Goal: Browse casually: Explore the website without a specific task or goal

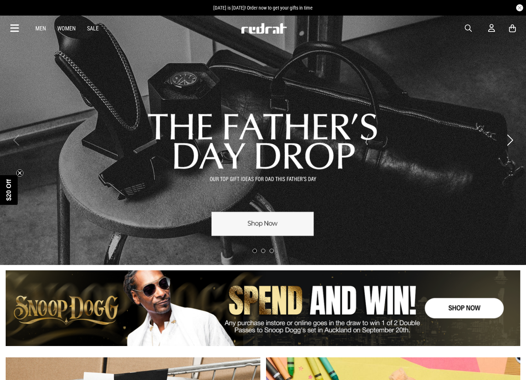
click at [258, 97] on link "1 / 3" at bounding box center [263, 140] width 526 height 250
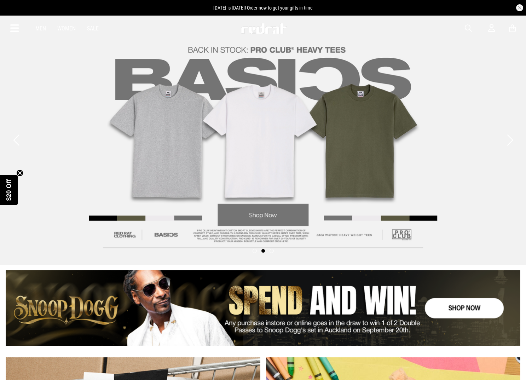
click at [384, 101] on link "2 / 3" at bounding box center [263, 140] width 526 height 250
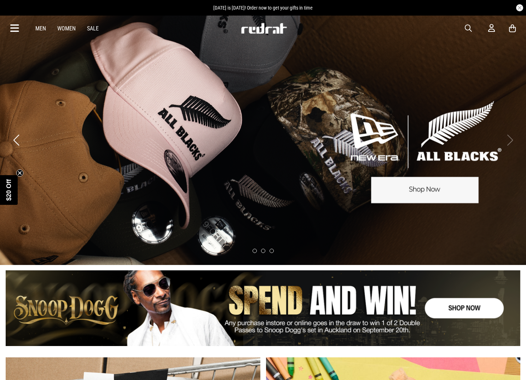
click at [375, 106] on link "3 / 3" at bounding box center [263, 140] width 526 height 250
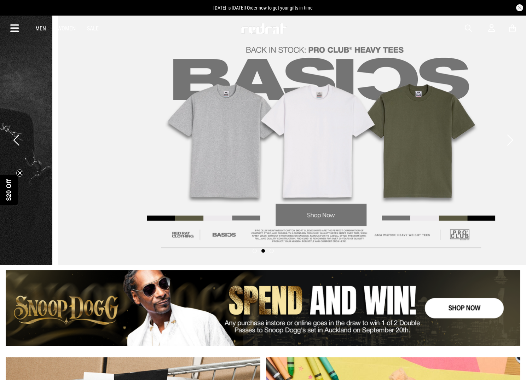
click at [378, 102] on link "2 / 3" at bounding box center [321, 140] width 526 height 250
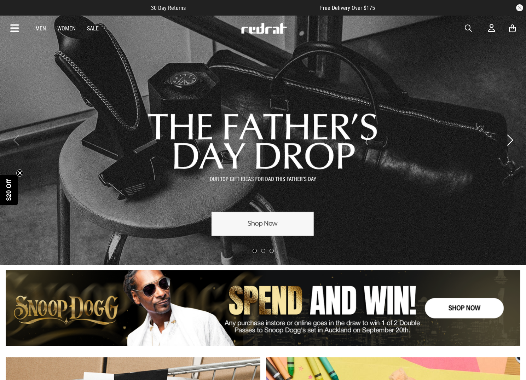
click at [275, 223] on link "1 / 3" at bounding box center [263, 140] width 526 height 250
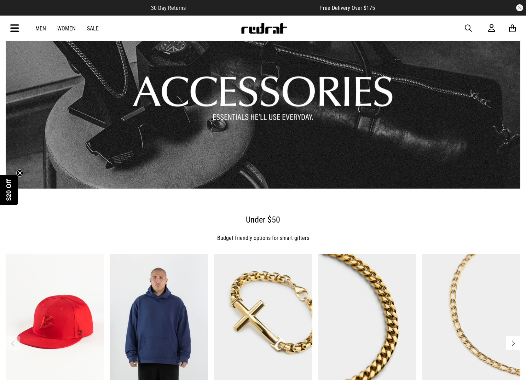
scroll to position [545, 0]
click at [265, 128] on link "1 / 1" at bounding box center [263, 91] width 515 height 195
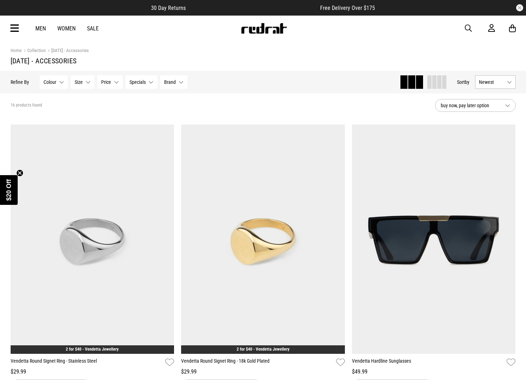
click at [272, 24] on img at bounding box center [264, 28] width 47 height 11
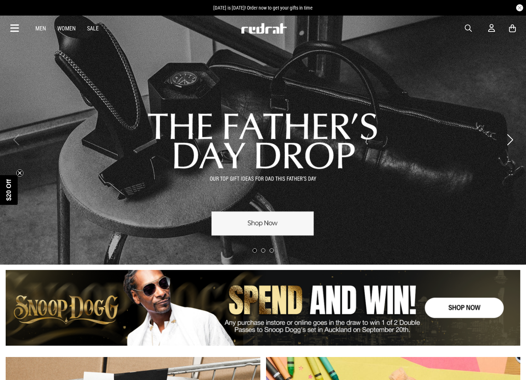
click at [17, 30] on div "Men Women Sale Sign in New Back Footwear Back Mens Back Womens Back Youth & Kid…" at bounding box center [263, 28] width 517 height 25
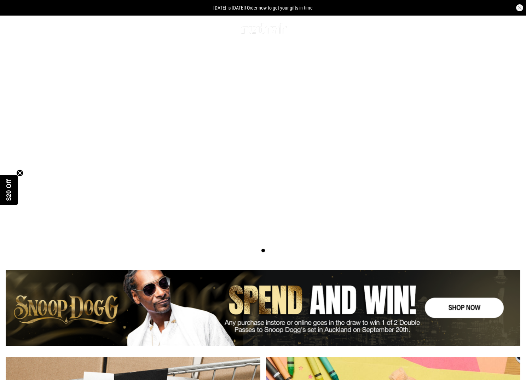
click at [18, 29] on icon at bounding box center [14, 29] width 9 height 12
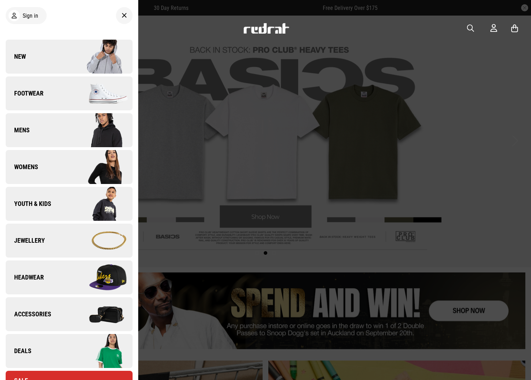
scroll to position [38, 0]
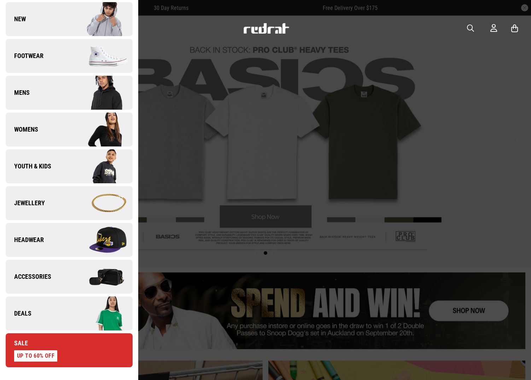
click at [60, 93] on link "Mens" at bounding box center [69, 93] width 127 height 34
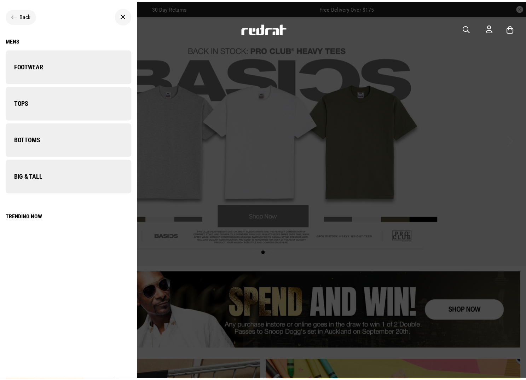
scroll to position [0, 0]
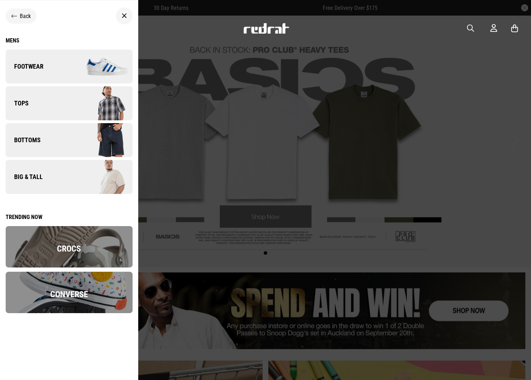
click at [25, 17] on span "Back" at bounding box center [25, 16] width 11 height 7
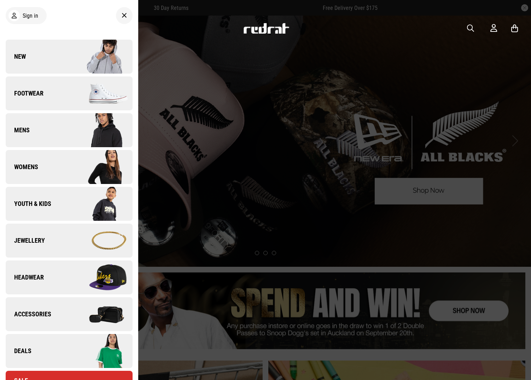
drag, startPoint x: 111, startPoint y: 14, endPoint x: 117, endPoint y: 14, distance: 5.7
click at [116, 14] on div at bounding box center [124, 15] width 17 height 17
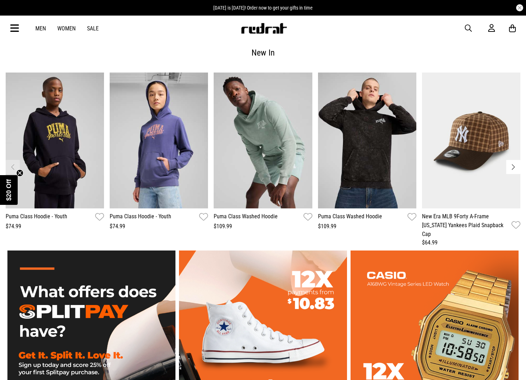
scroll to position [990, 0]
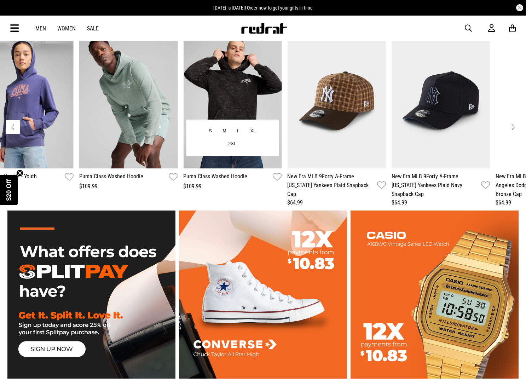
click at [183, 64] on img "4 / 13" at bounding box center [232, 101] width 98 height 136
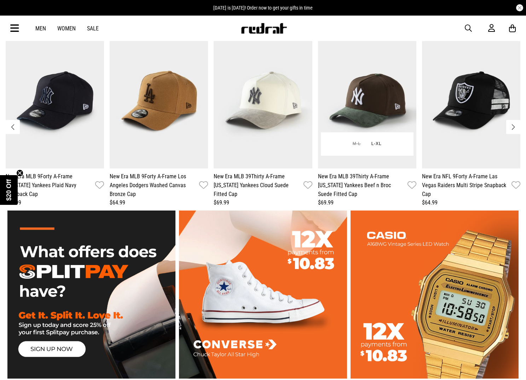
click at [318, 49] on img "9 / 13" at bounding box center [367, 101] width 98 height 136
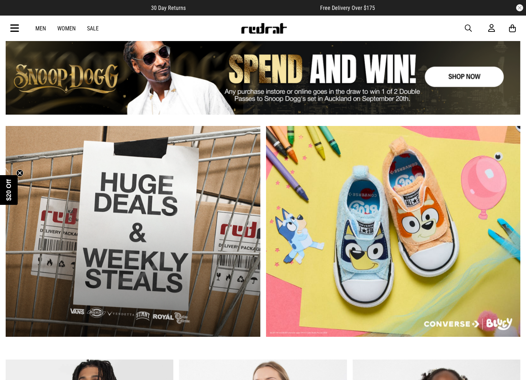
scroll to position [0, 0]
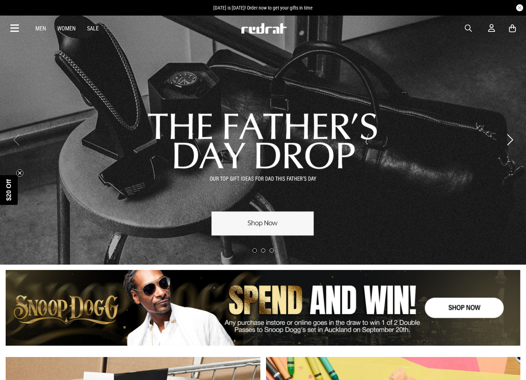
click at [15, 30] on icon at bounding box center [14, 29] width 9 height 12
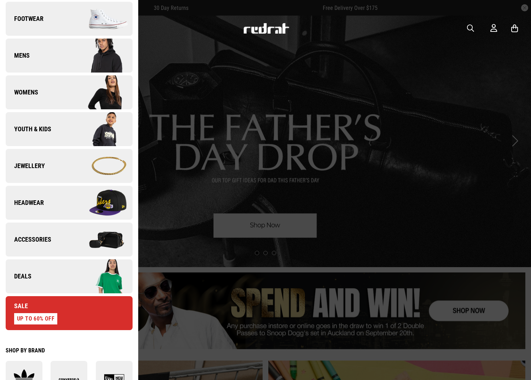
scroll to position [86, 0]
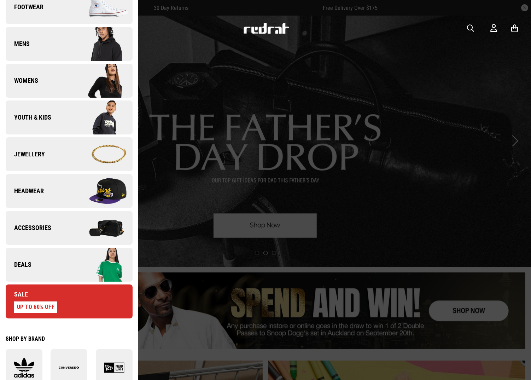
click at [57, 298] on link "Sale UP TO 60% OFF" at bounding box center [69, 301] width 127 height 34
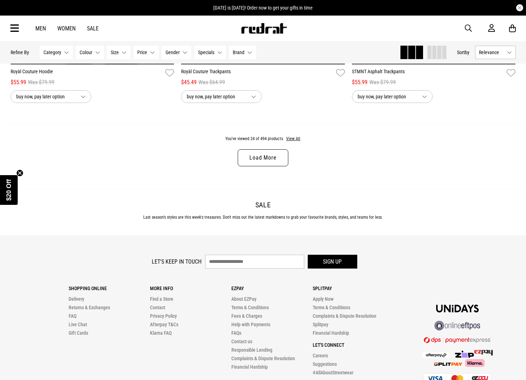
scroll to position [2299, 0]
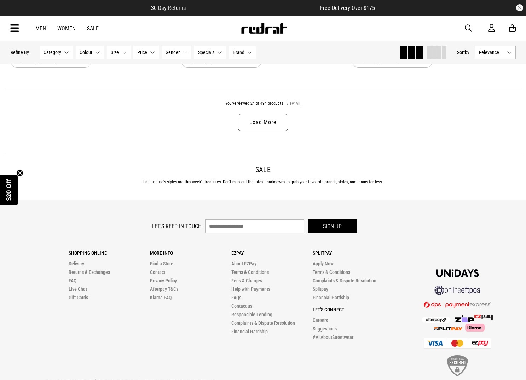
click at [295, 104] on button "View All" at bounding box center [293, 103] width 15 height 6
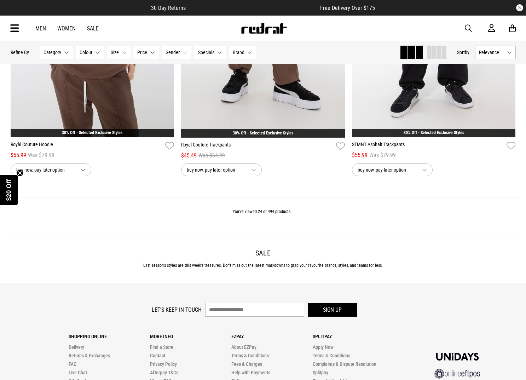
scroll to position [2190, 0]
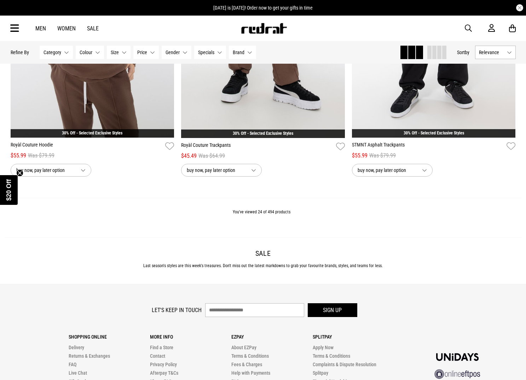
click at [242, 21] on div "Men Women Sale Sign in New Back Footwear Back Mens Back Womens Back Youth & Kid…" at bounding box center [263, 28] width 517 height 25
click at [248, 27] on img at bounding box center [264, 28] width 47 height 11
